Goal: Information Seeking & Learning: Learn about a topic

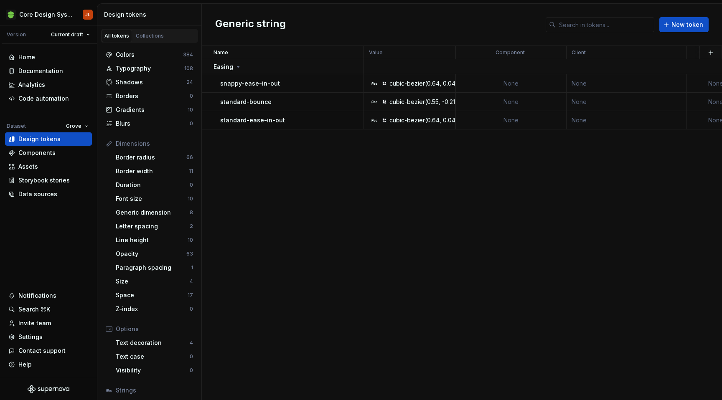
scroll to position [230, 0]
click at [156, 215] on div "Generic dimension" at bounding box center [153, 212] width 74 height 8
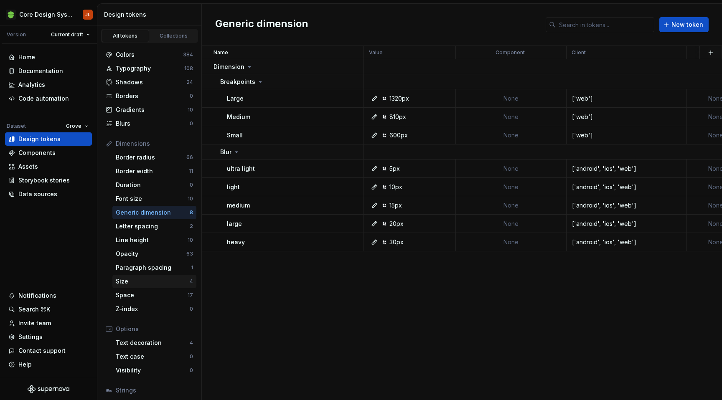
click at [150, 280] on div "Size" at bounding box center [153, 281] width 74 height 8
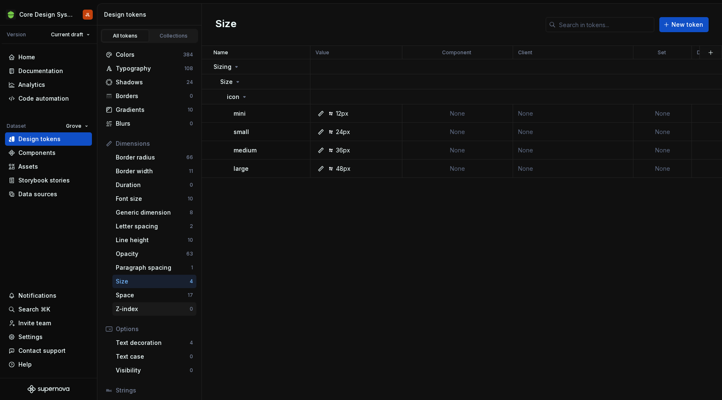
click at [146, 305] on div "Z-index" at bounding box center [153, 309] width 74 height 8
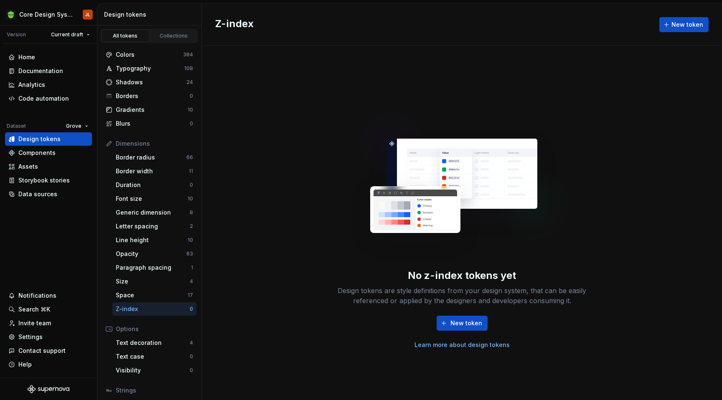
click at [451, 344] on link "Learn more about design tokens" at bounding box center [461, 345] width 95 height 8
type textarea "*"
